Goal: Find specific page/section: Find specific page/section

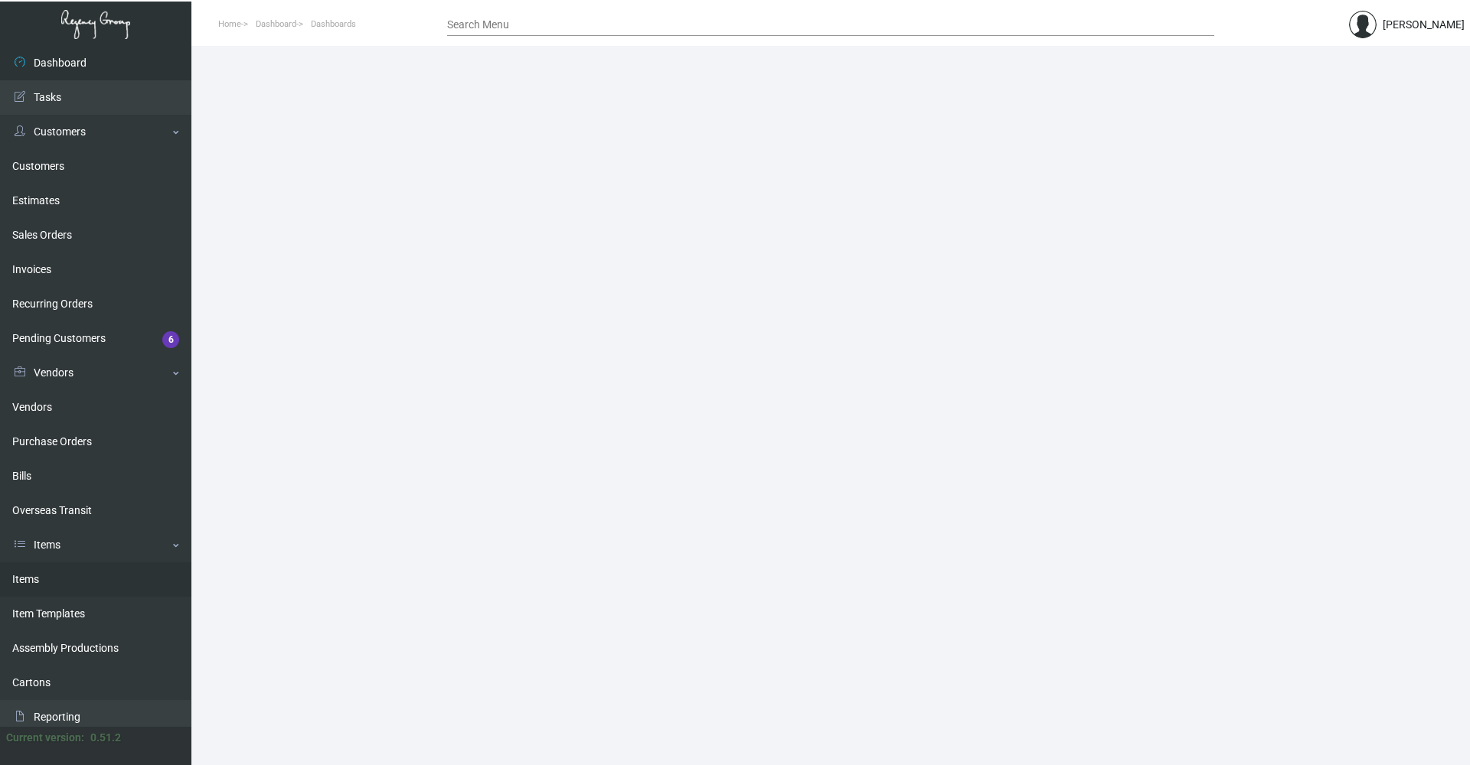
click at [63, 592] on link "Items" at bounding box center [95, 580] width 191 height 34
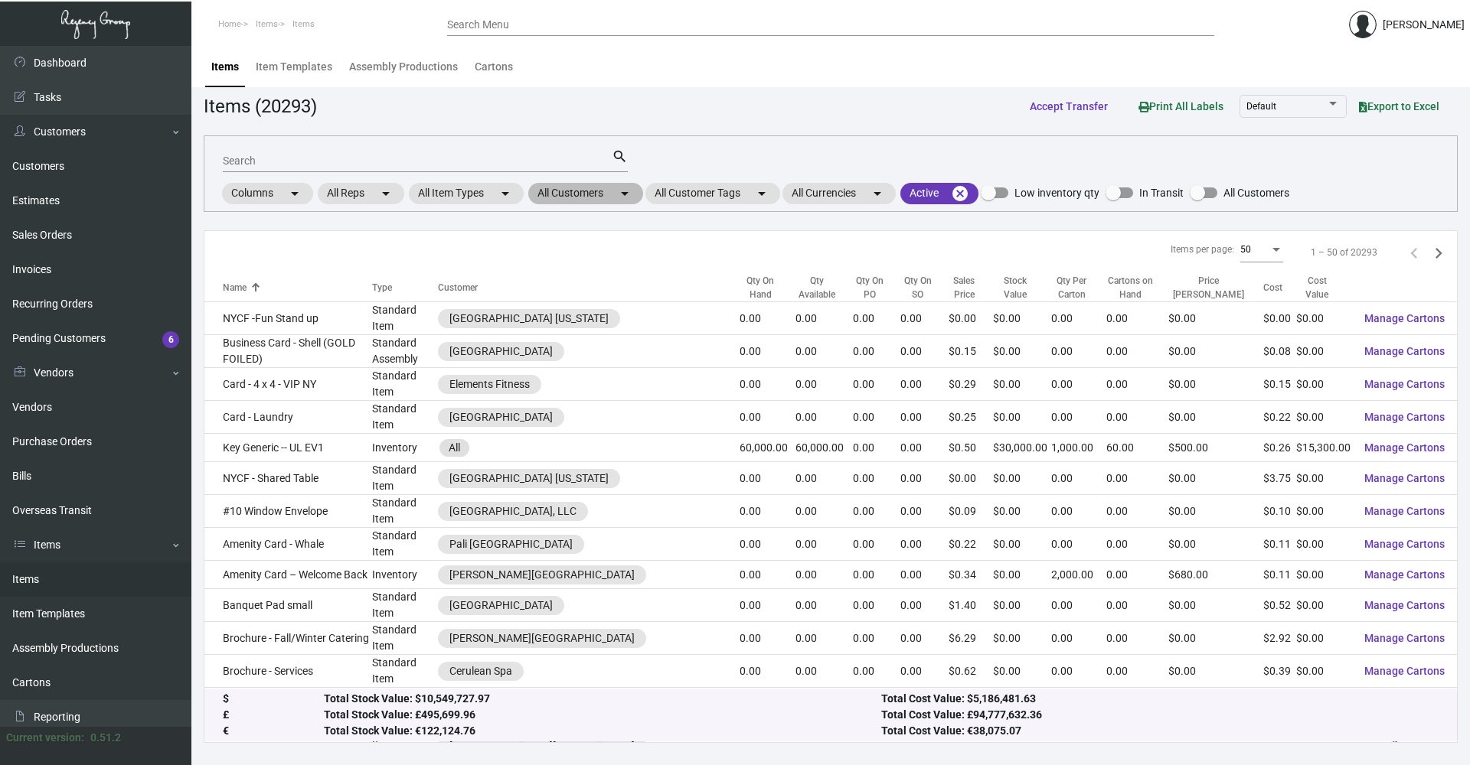
click at [603, 186] on mat-chip "All Customers arrow_drop_down" at bounding box center [585, 193] width 115 height 21
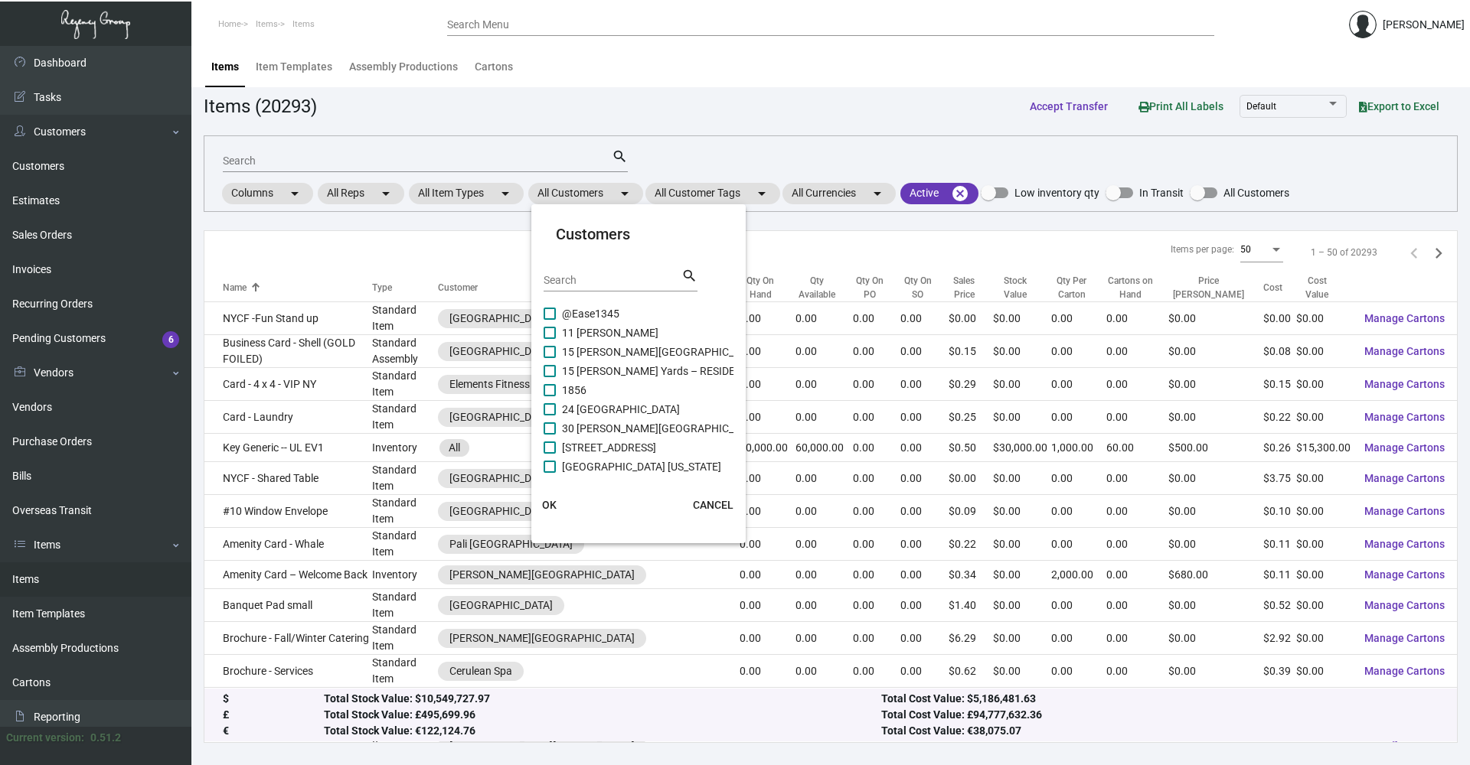
click at [602, 288] on div "Search" at bounding box center [612, 280] width 138 height 24
type input "[GEOGRAPHIC_DATA]"
click at [697, 383] on span "Manhattan at [GEOGRAPHIC_DATA]" at bounding box center [647, 390] width 171 height 18
click at [550, 396] on input "Manhattan at [GEOGRAPHIC_DATA]" at bounding box center [549, 396] width 1 height 1
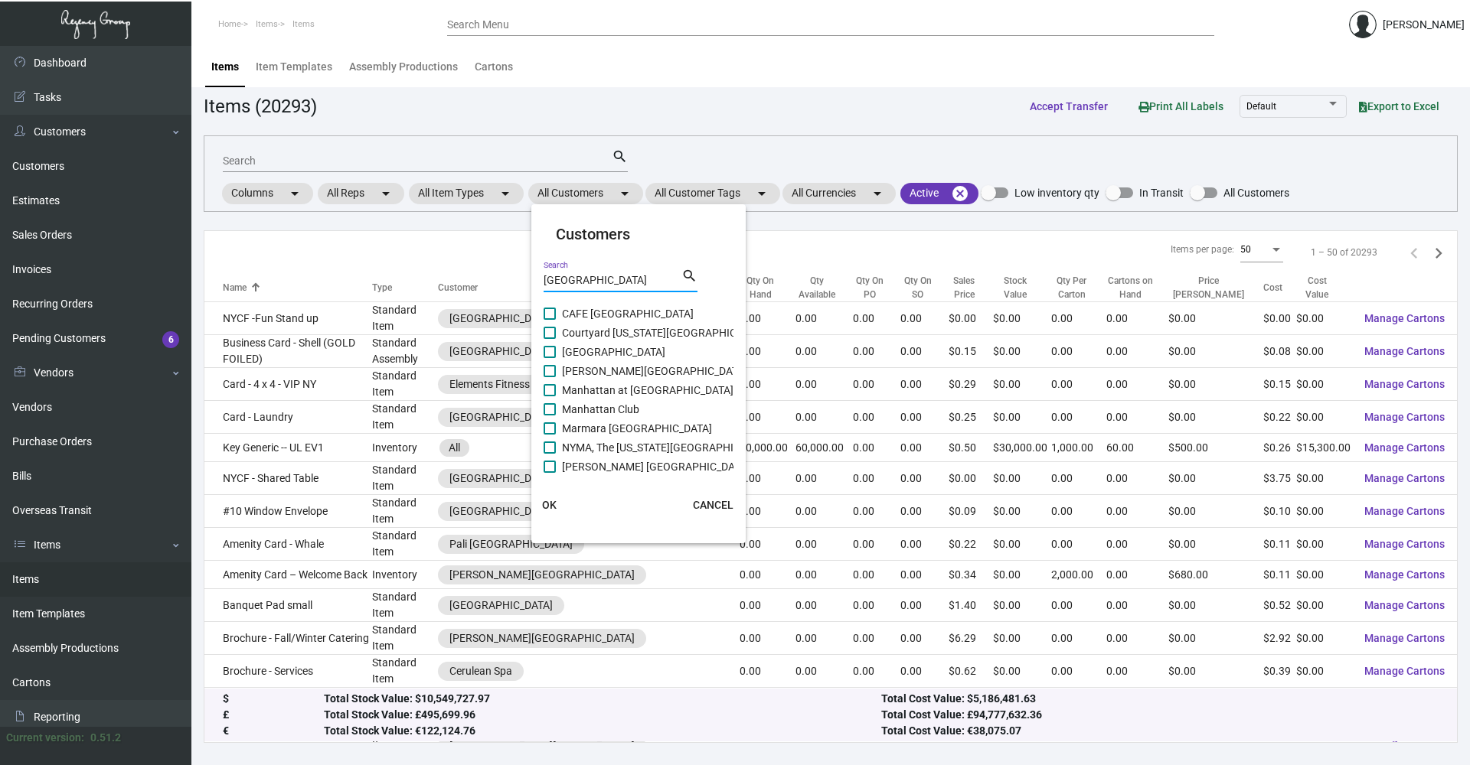
checkbox input "true"
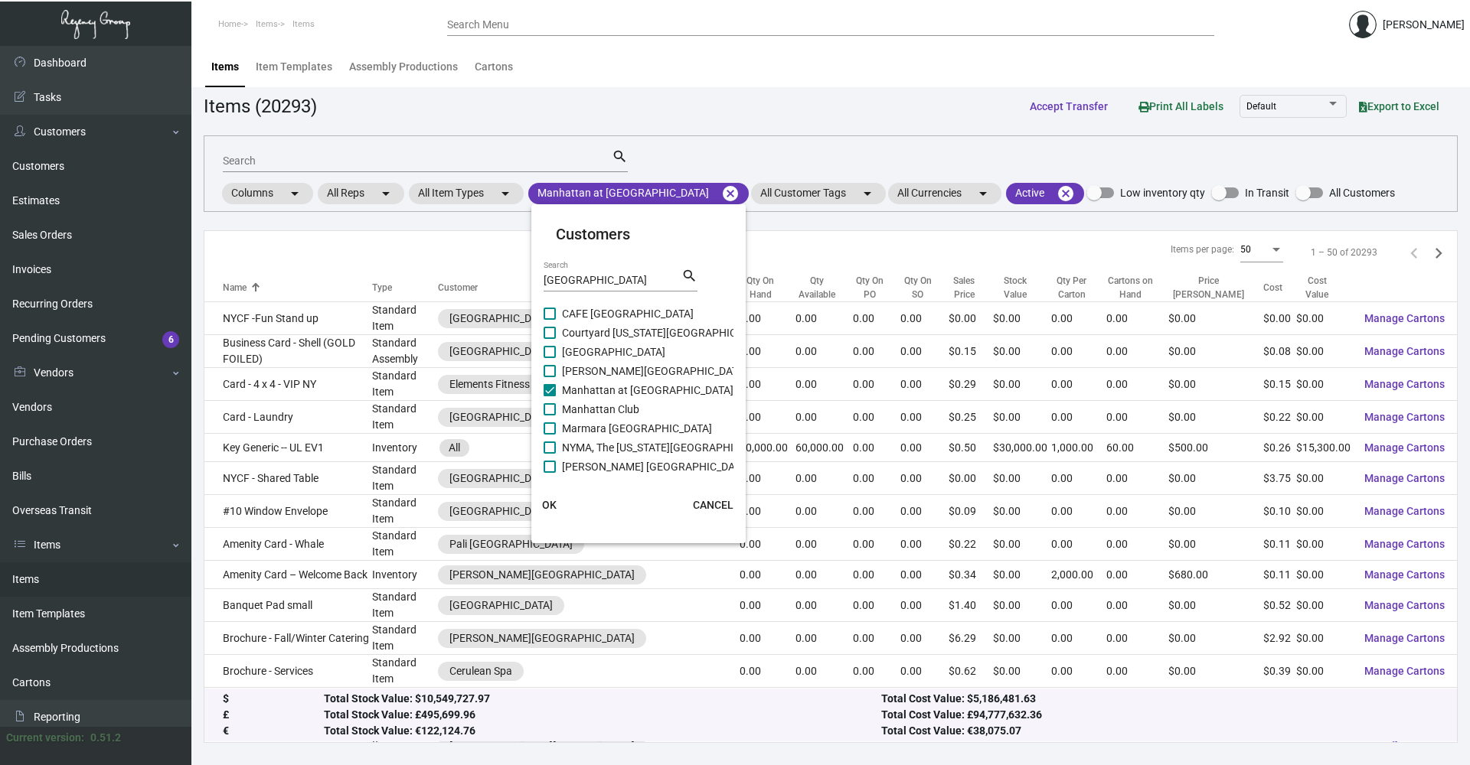
click at [543, 527] on mat-card "Customers [GEOGRAPHIC_DATA] Search search CAFE [GEOGRAPHIC_DATA] [US_STATE] [GE…" at bounding box center [638, 373] width 214 height 327
click at [550, 508] on span "OK" at bounding box center [549, 505] width 15 height 12
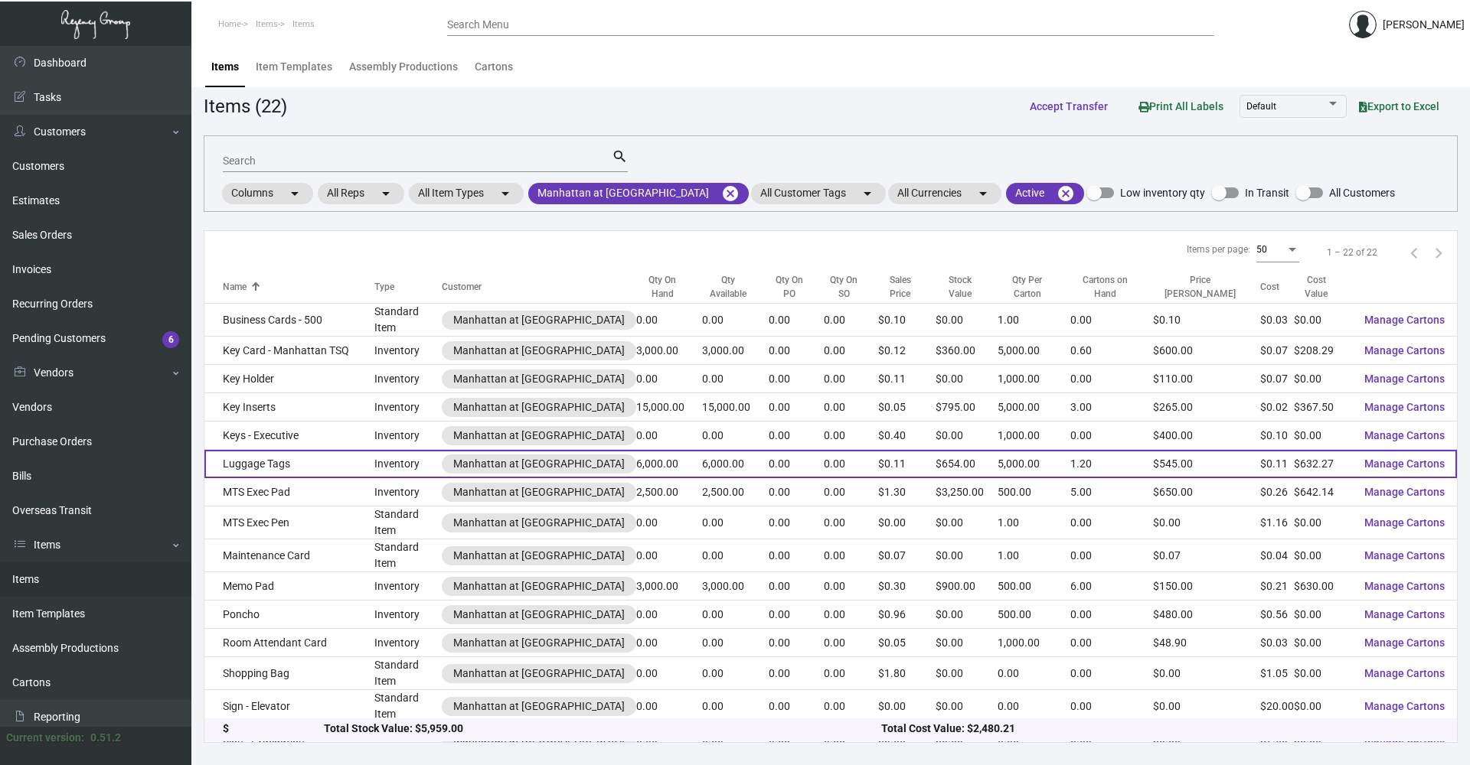
scroll to position [153, 0]
